Goal: Information Seeking & Learning: Learn about a topic

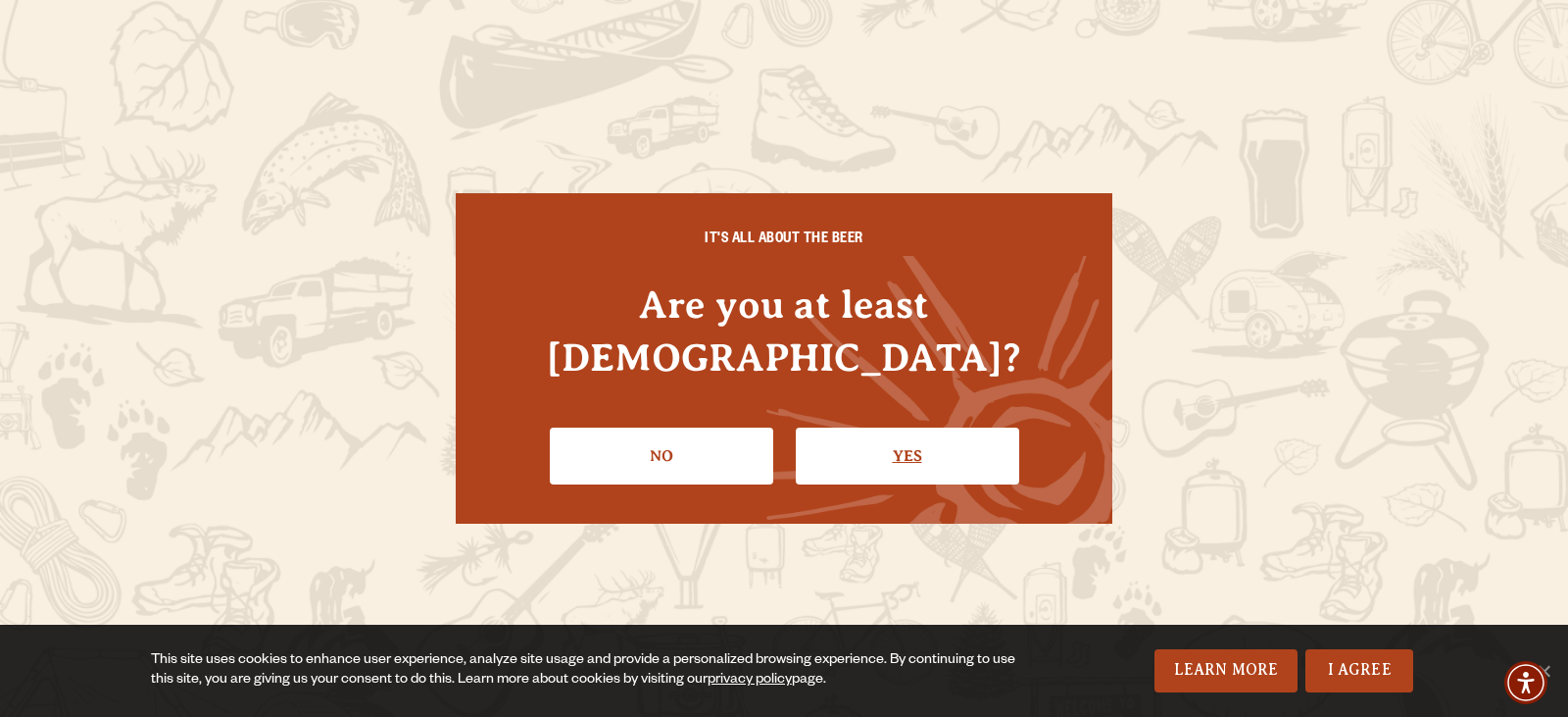
click at [892, 428] on link "Yes" at bounding box center [907, 456] width 223 height 57
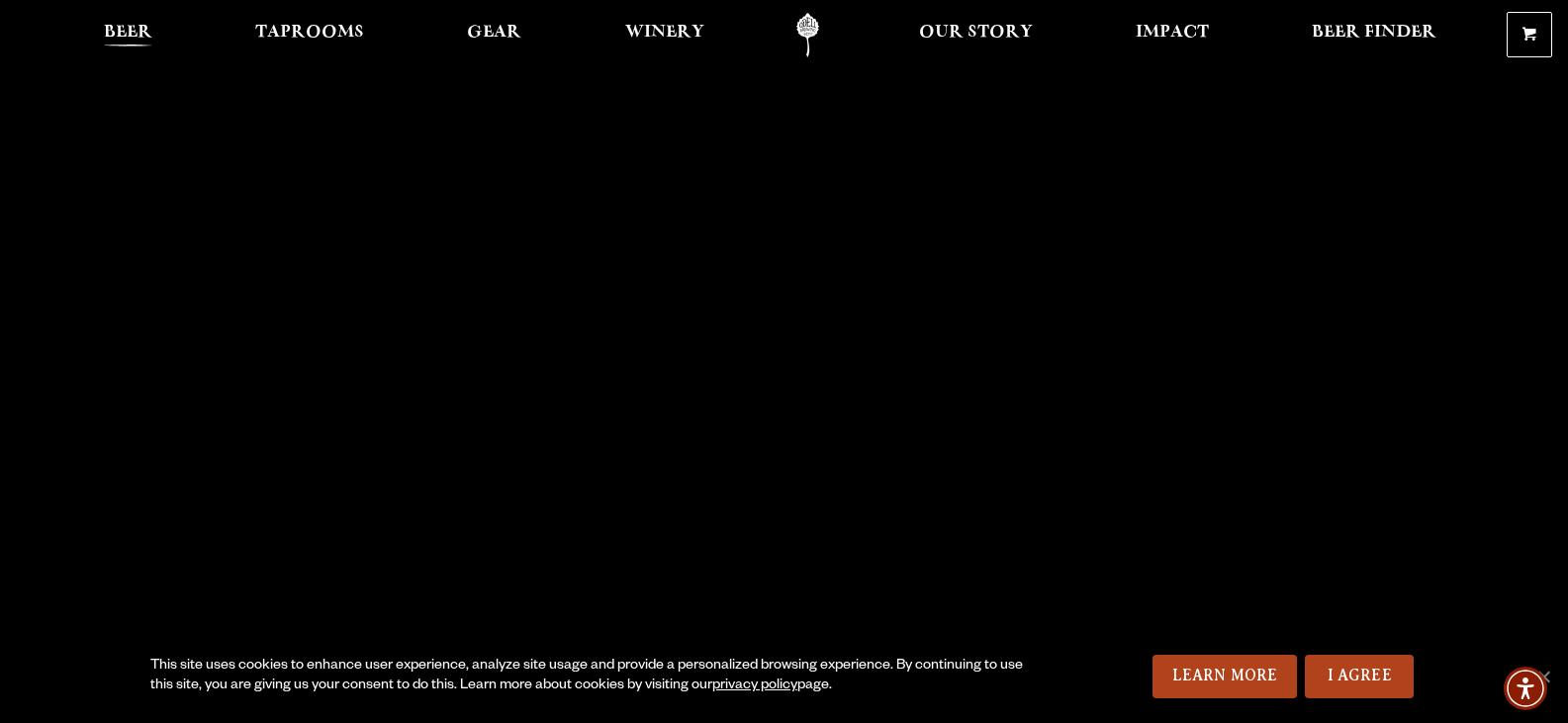
click at [144, 33] on span "Beer" at bounding box center [128, 33] width 49 height 16
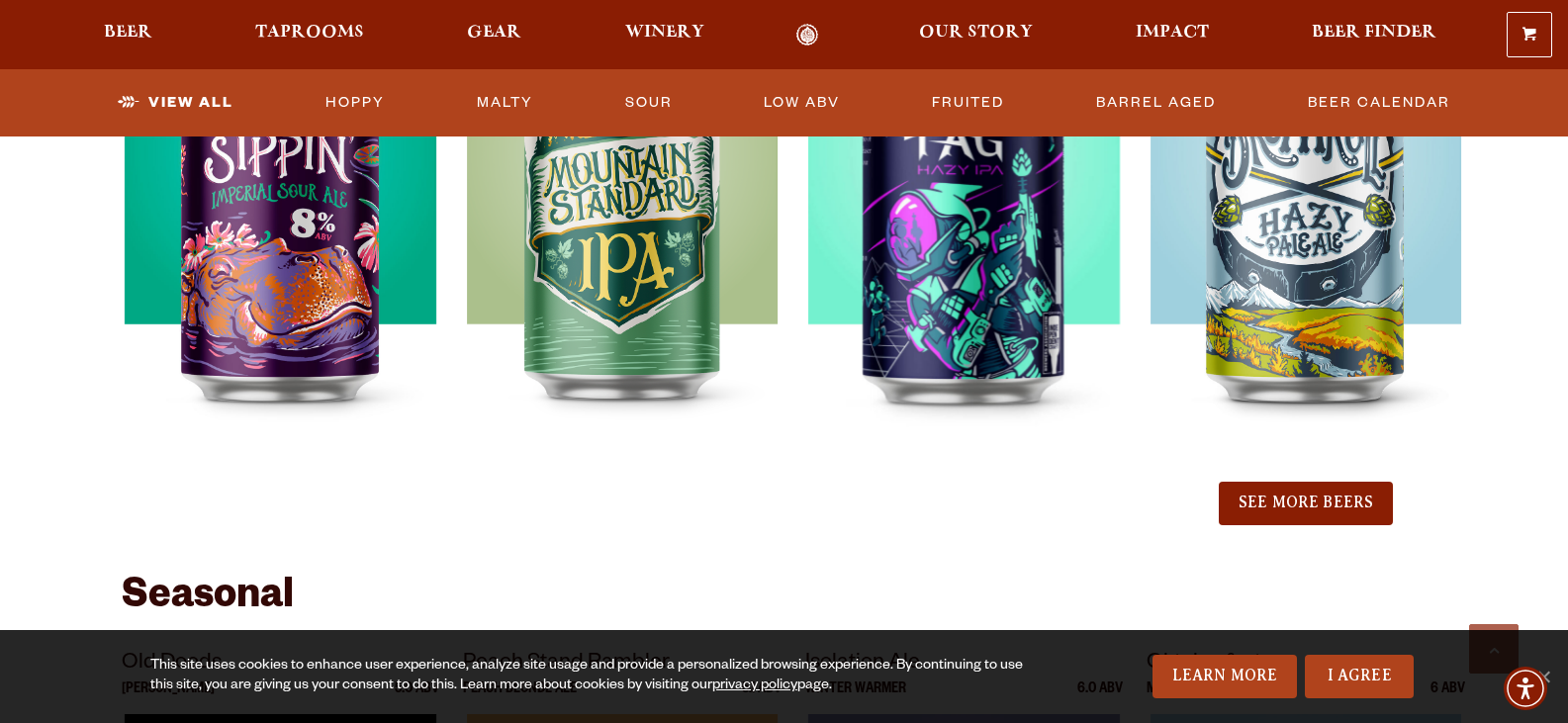
scroll to position [2274, 0]
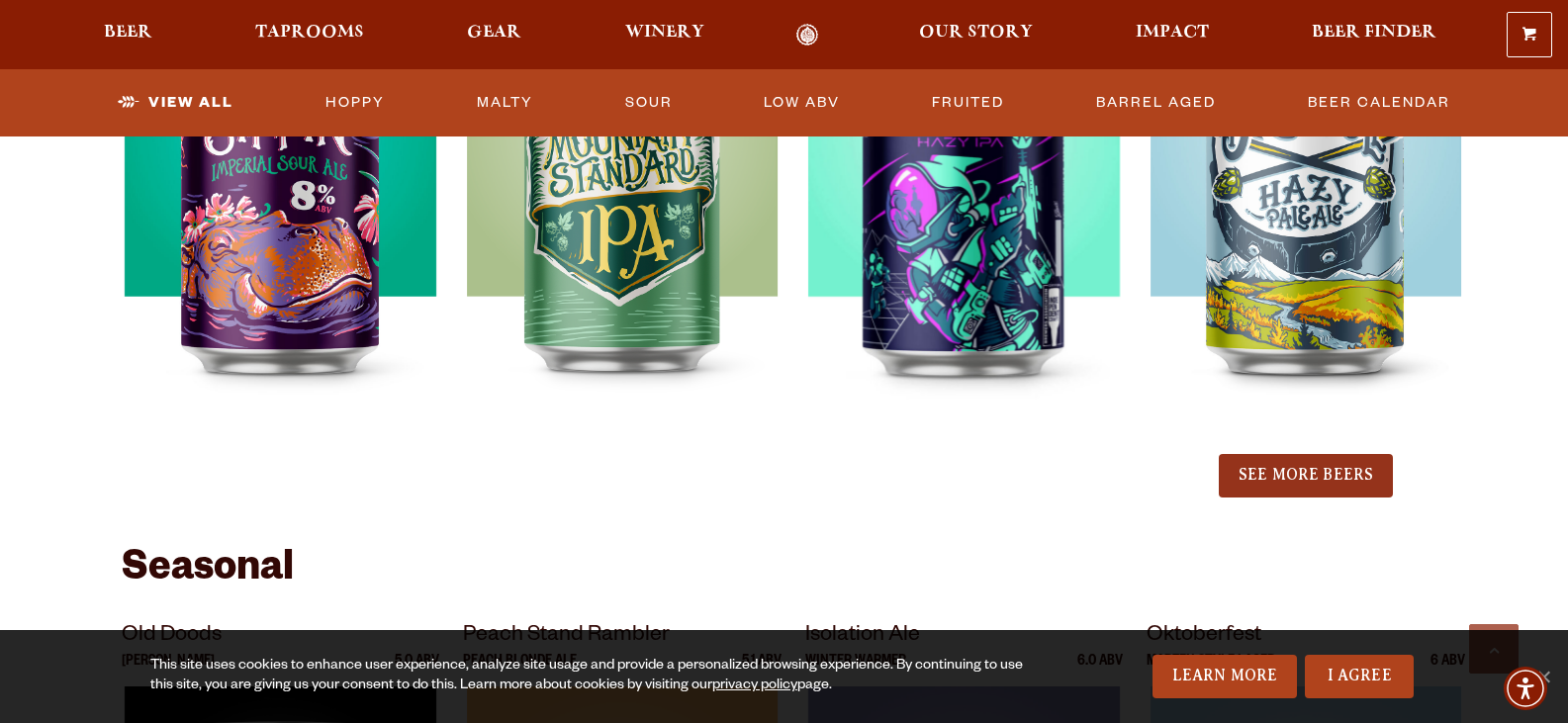
click at [1265, 472] on button "See More Beers" at bounding box center [1305, 476] width 174 height 44
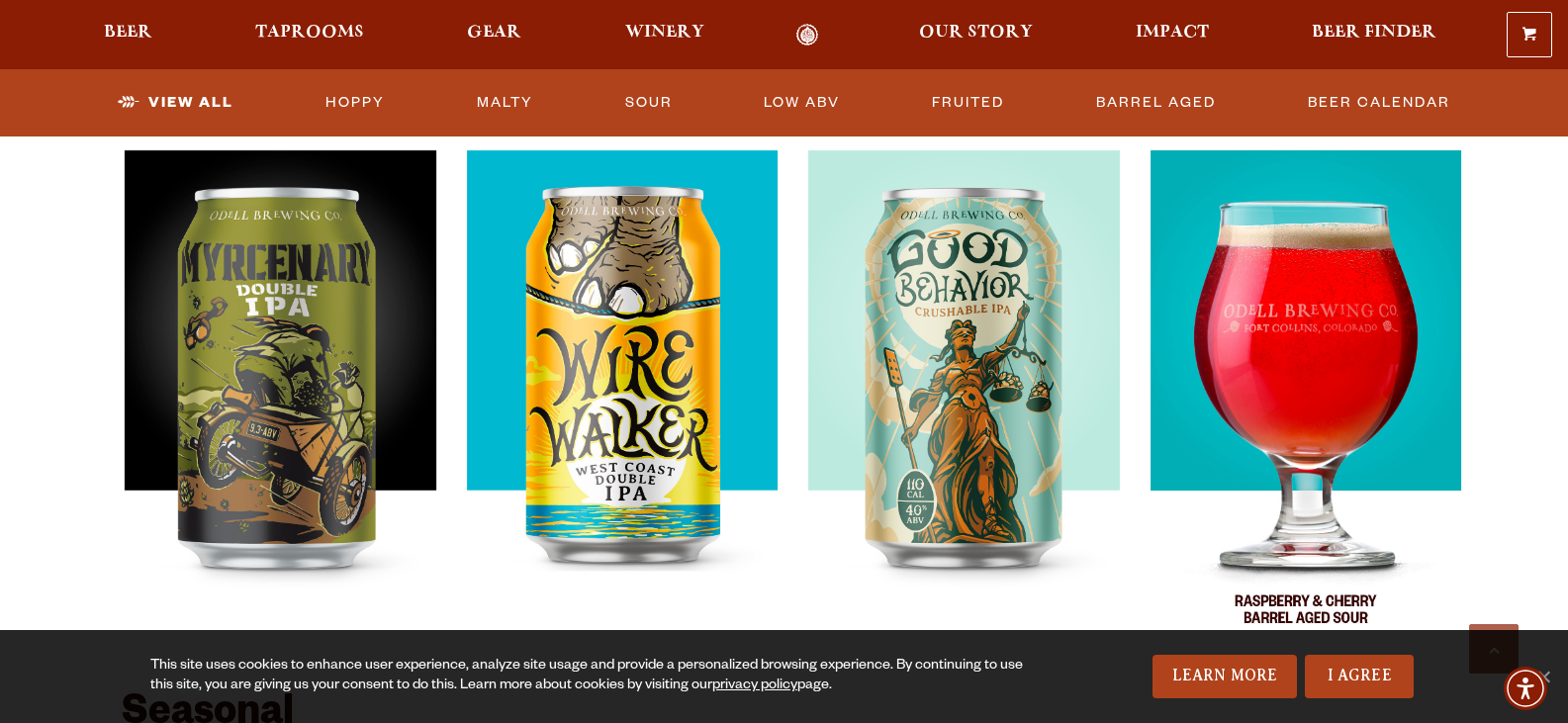
scroll to position [2670, 0]
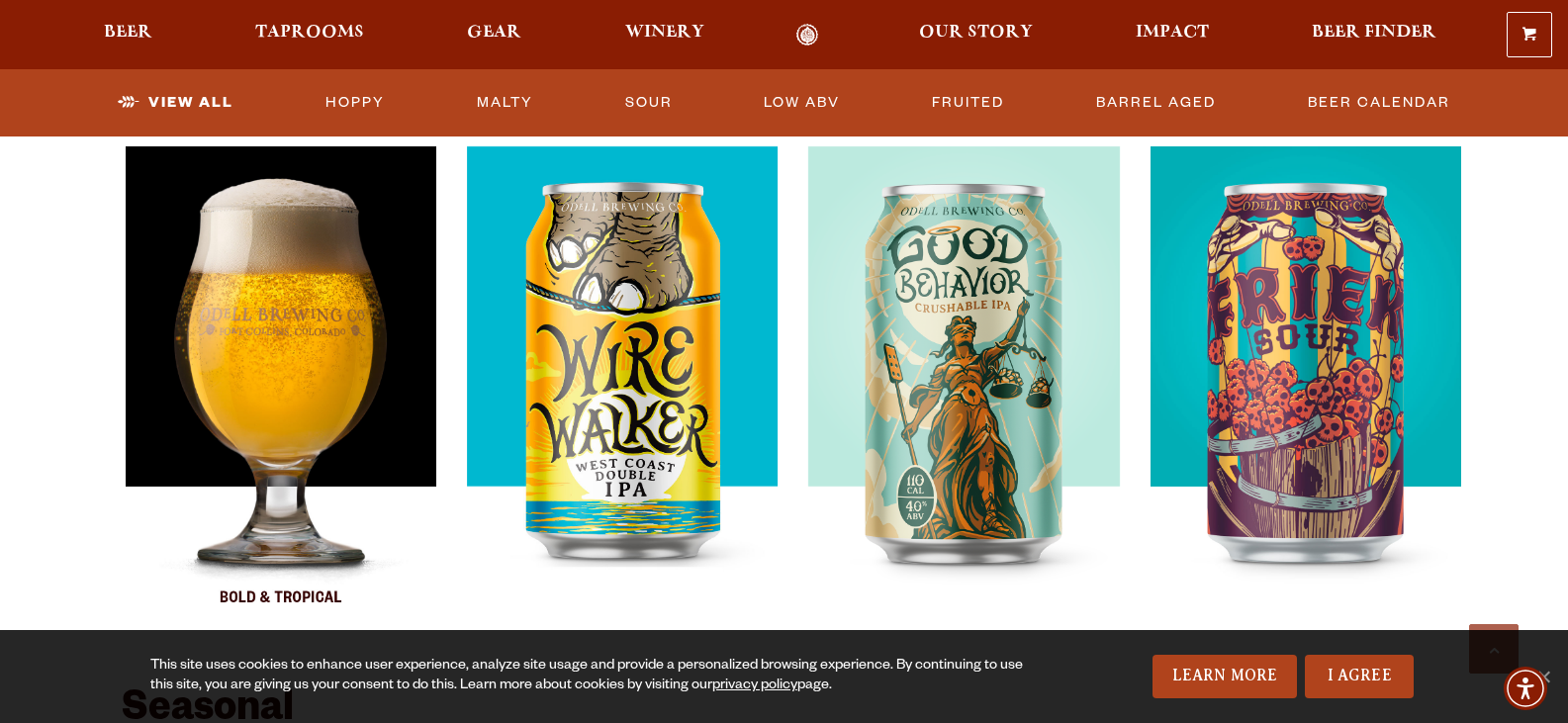
drag, startPoint x: 327, startPoint y: 390, endPoint x: 281, endPoint y: 401, distance: 47.3
click at [281, 401] on img at bounding box center [280, 394] width 311 height 494
